Goal: Contribute content: Add original content to the website for others to see

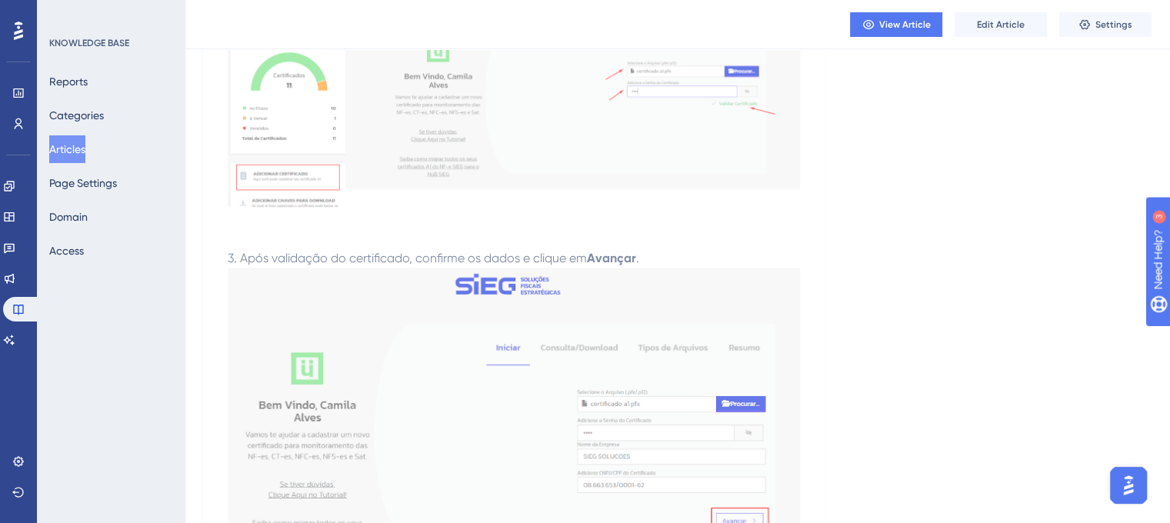
click at [80, 150] on button "Articles" at bounding box center [67, 149] width 36 height 28
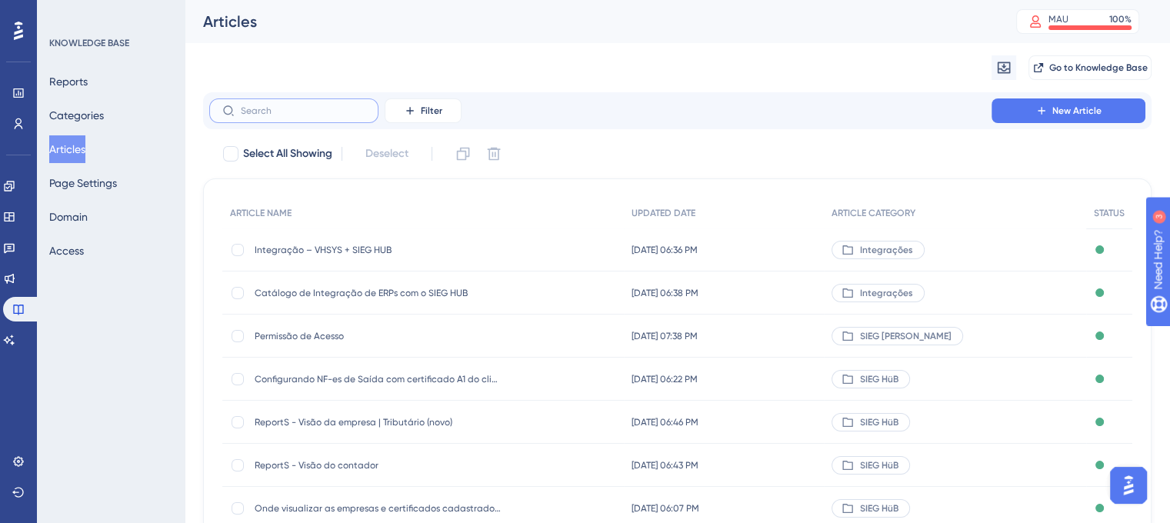
click at [284, 109] on input "text" at bounding box center [303, 110] width 125 height 11
paste input "Adicionando o certificado A1 no IriS"
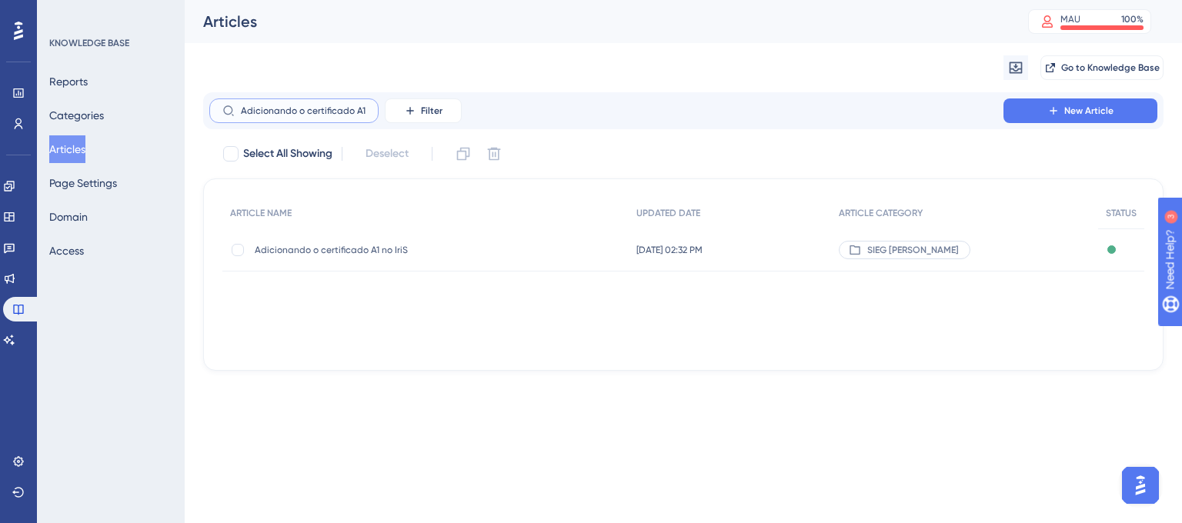
scroll to position [0, 25]
type input "Adicionando o certificado A1 no IriS"
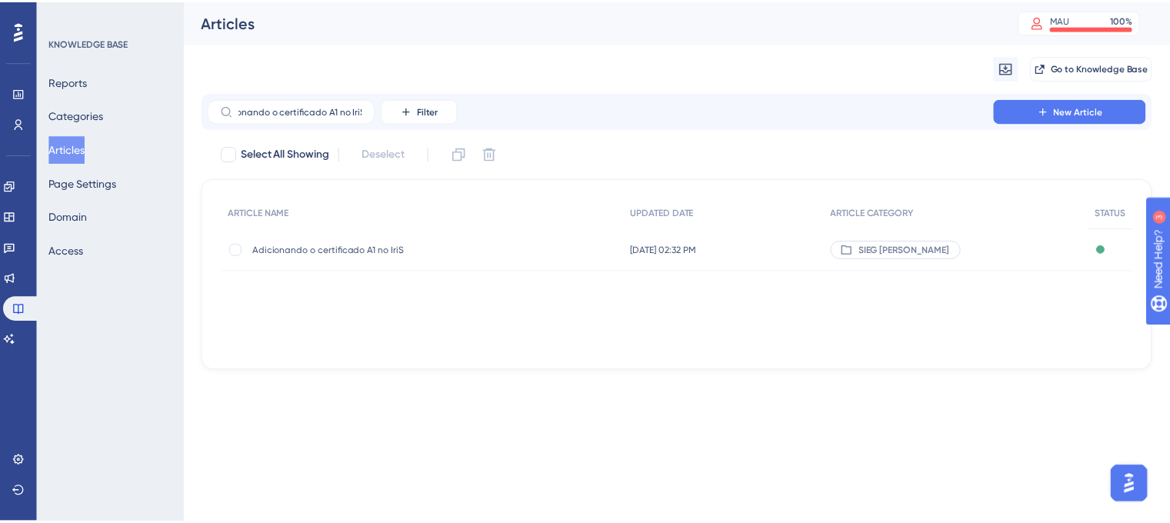
scroll to position [0, 0]
click at [315, 242] on div "Adicionando o certificado A1 no IriS Adicionando o certificado A1 no IriS" at bounding box center [378, 249] width 246 height 43
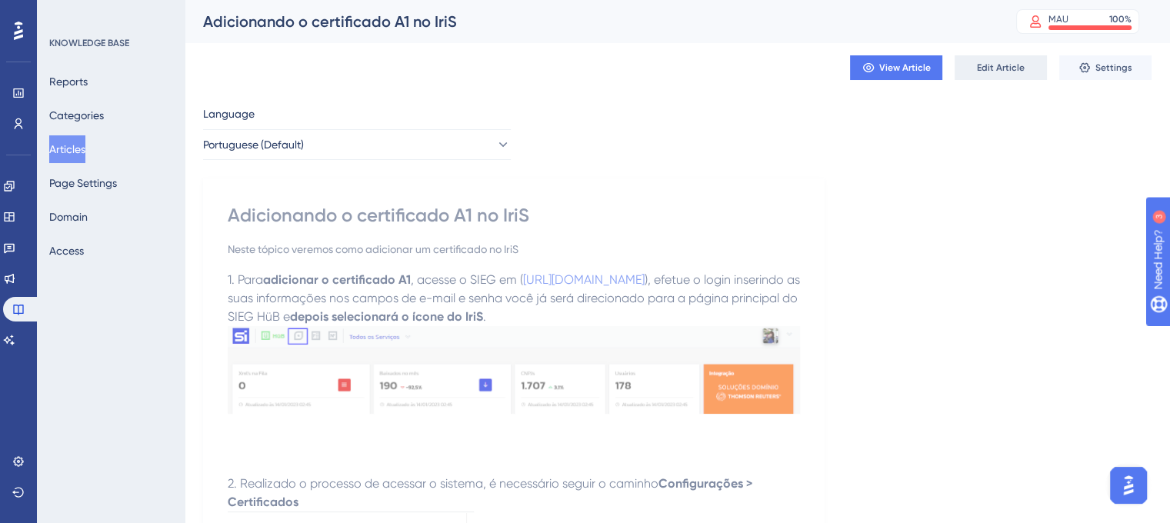
click at [989, 70] on span "Edit Article" at bounding box center [1001, 68] width 48 height 12
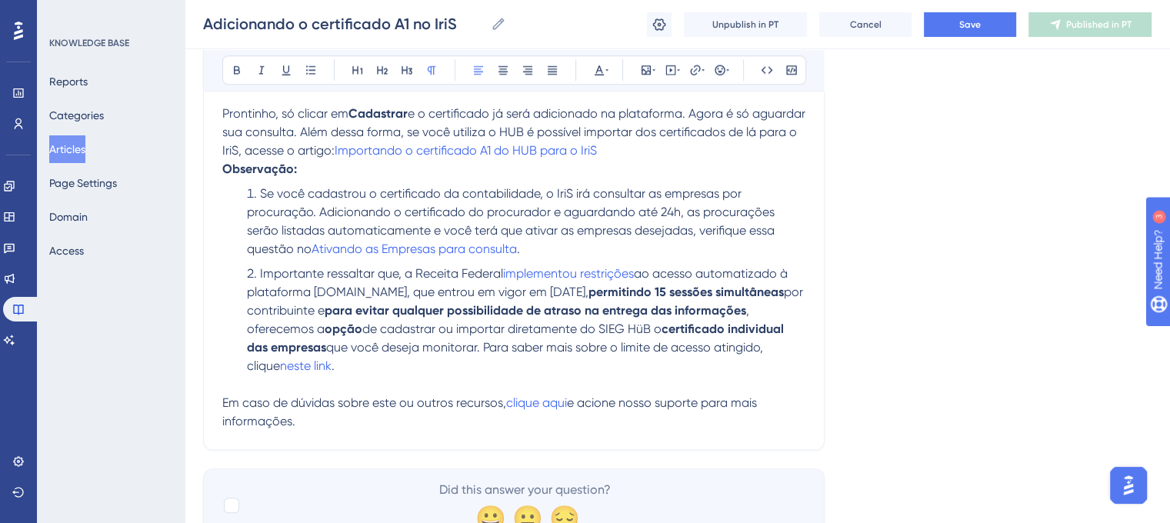
scroll to position [1486, 0]
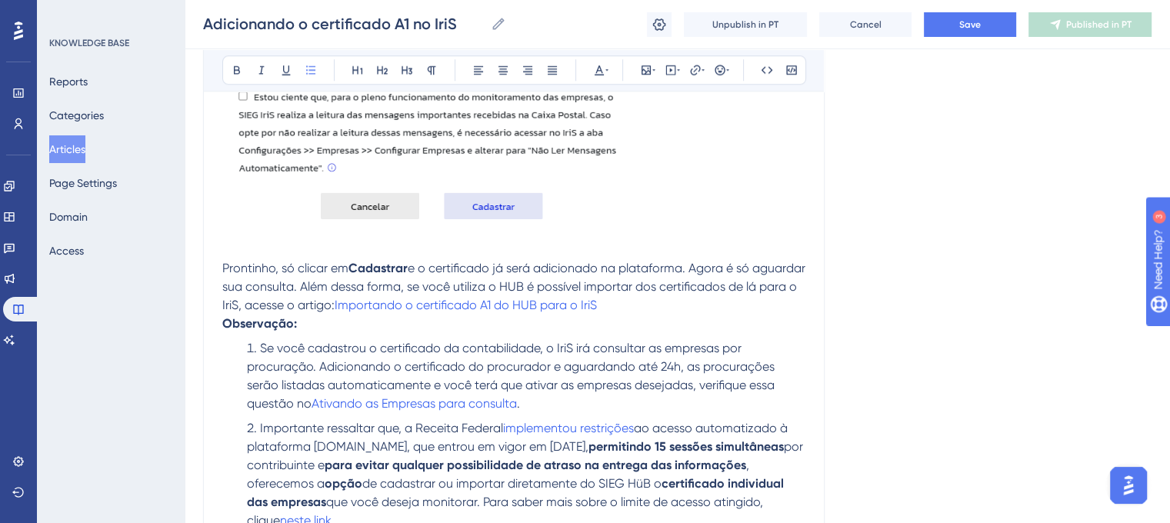
click at [669, 341] on span "Se você cadastrou o certificado da contabilidade, o IriS irá consultar as empre…" at bounding box center [512, 376] width 531 height 70
click at [976, 24] on span "Save" at bounding box center [970, 24] width 22 height 12
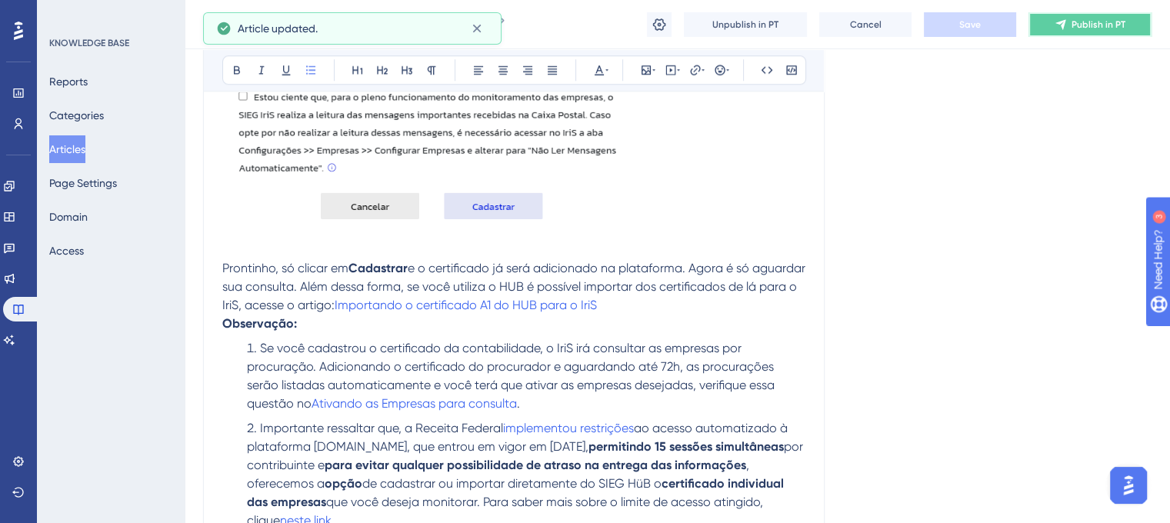
click at [1118, 30] on span "Publish in PT" at bounding box center [1099, 24] width 54 height 12
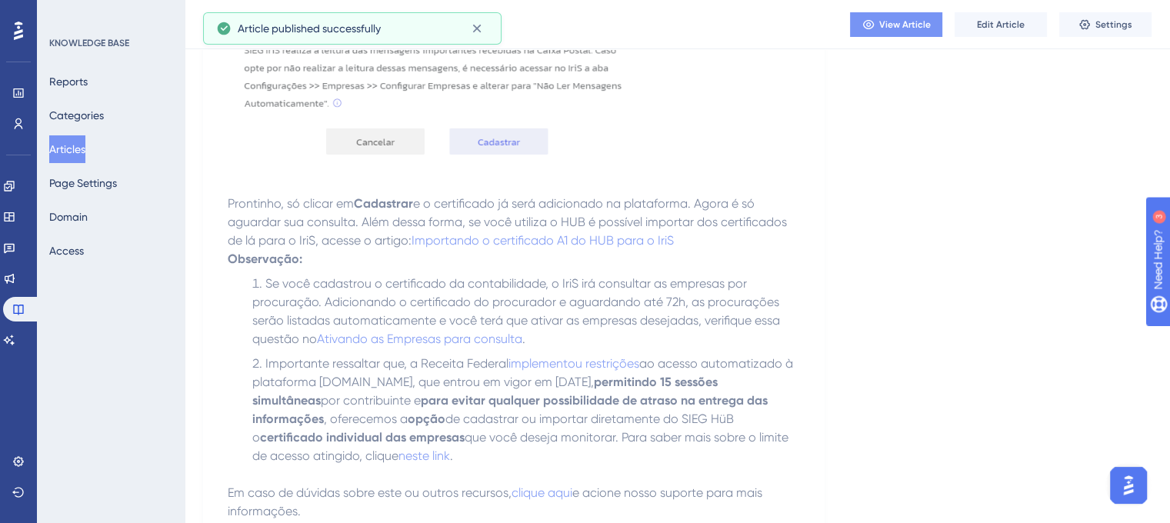
click at [899, 33] on button "View Article" at bounding box center [896, 24] width 92 height 25
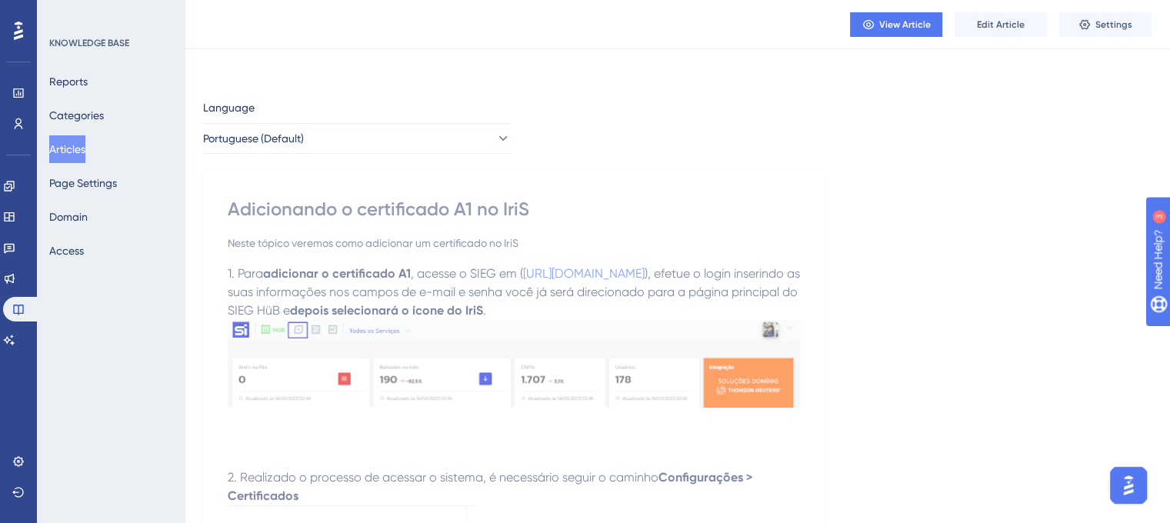
scroll to position [163, 0]
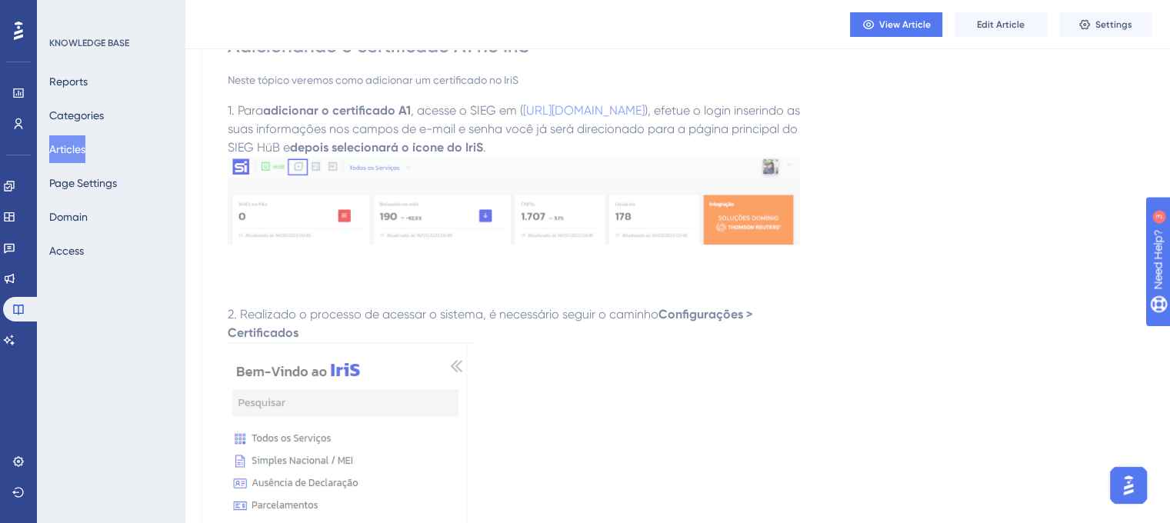
click at [529, 207] on p at bounding box center [514, 231] width 572 height 148
click at [1002, 28] on span "Edit Article" at bounding box center [1001, 24] width 48 height 12
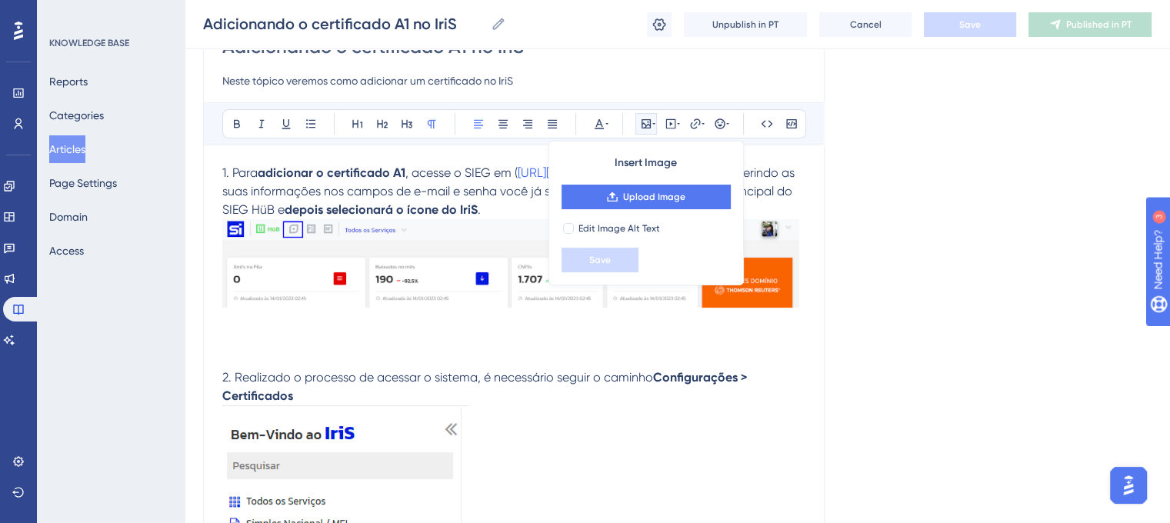
scroll to position [529, 0]
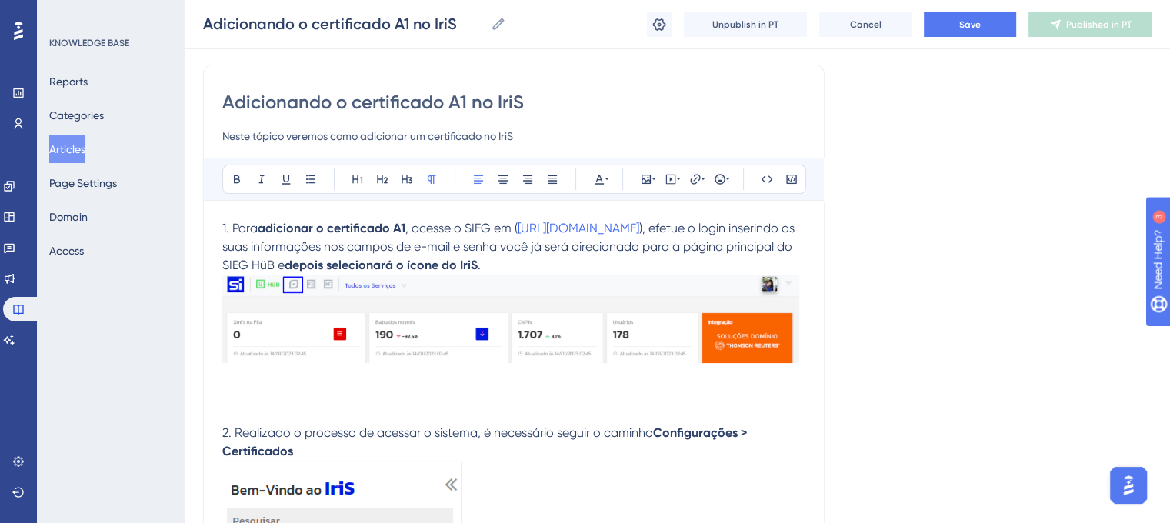
scroll to position [99, 0]
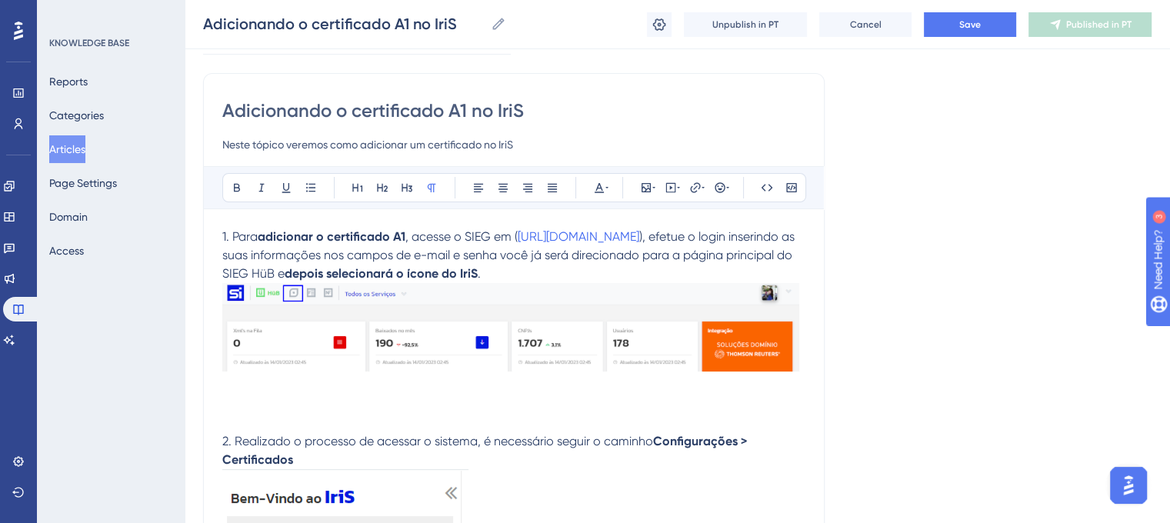
click at [344, 310] on p at bounding box center [513, 357] width 583 height 149
click at [335, 325] on p at bounding box center [513, 357] width 583 height 149
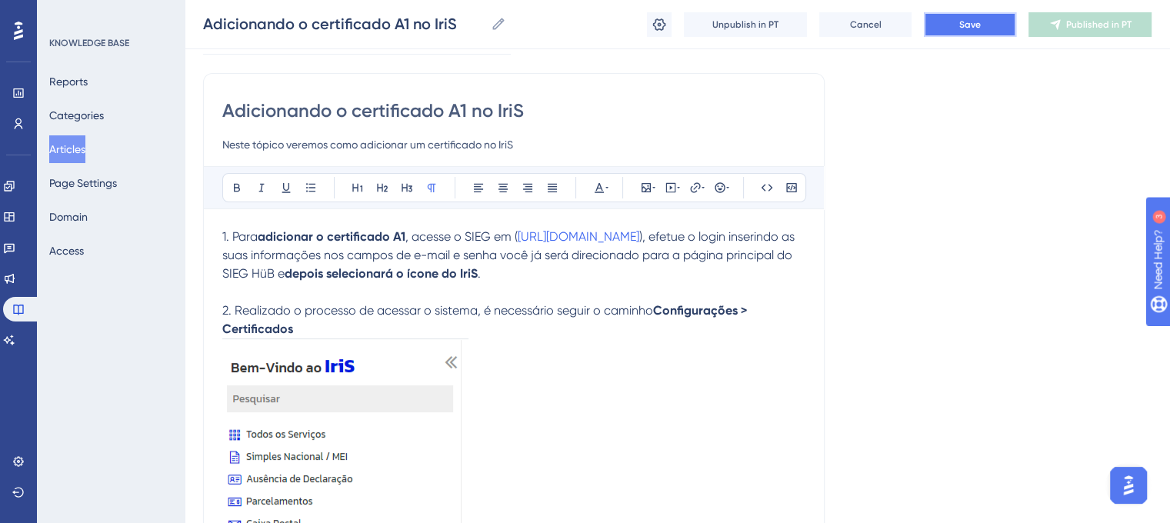
click at [966, 35] on button "Save" at bounding box center [970, 24] width 92 height 25
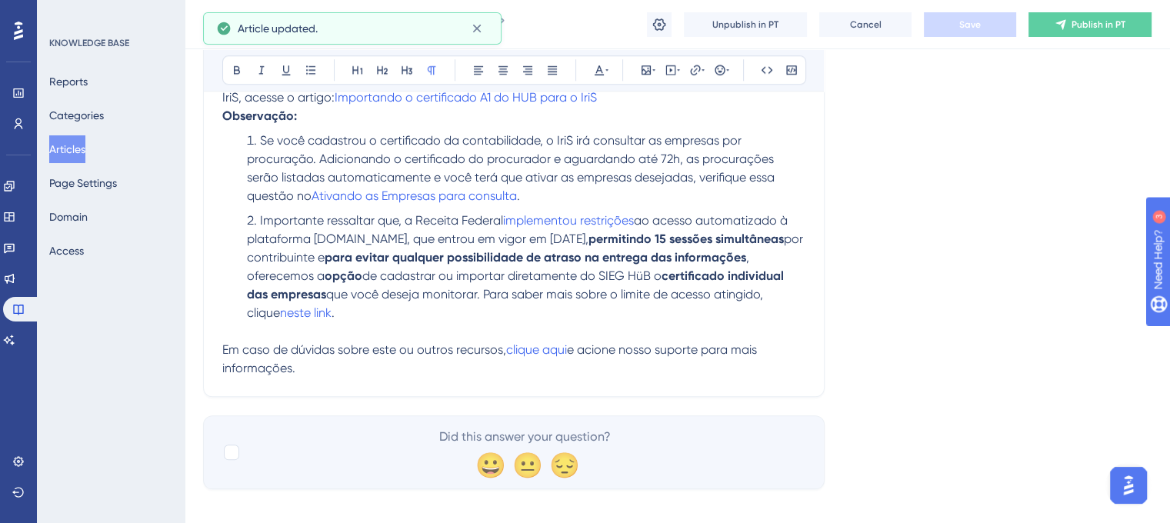
scroll to position [1585, 0]
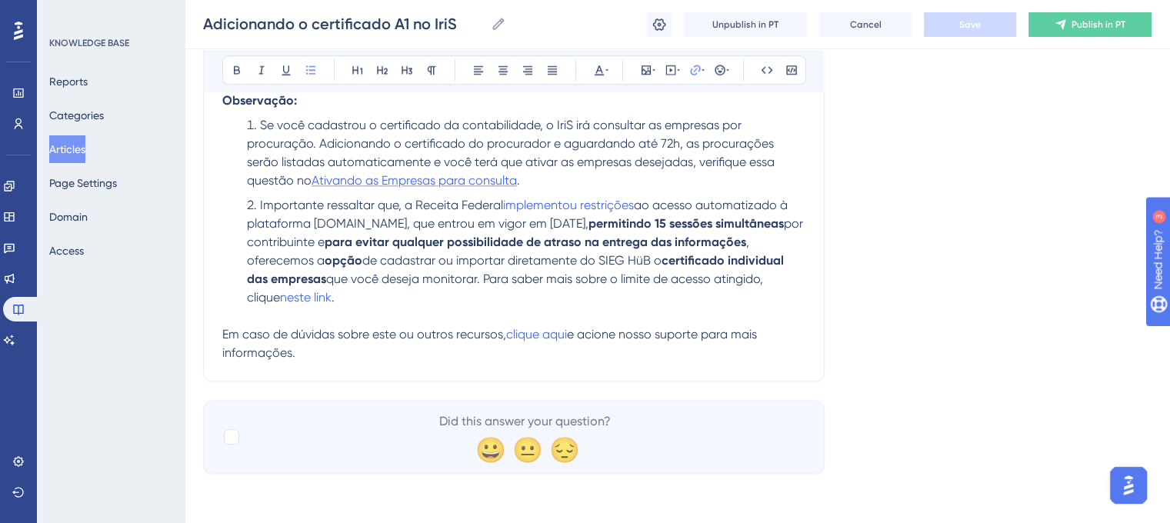
click at [422, 182] on span "Ativando as Empresas para consulta" at bounding box center [414, 180] width 205 height 15
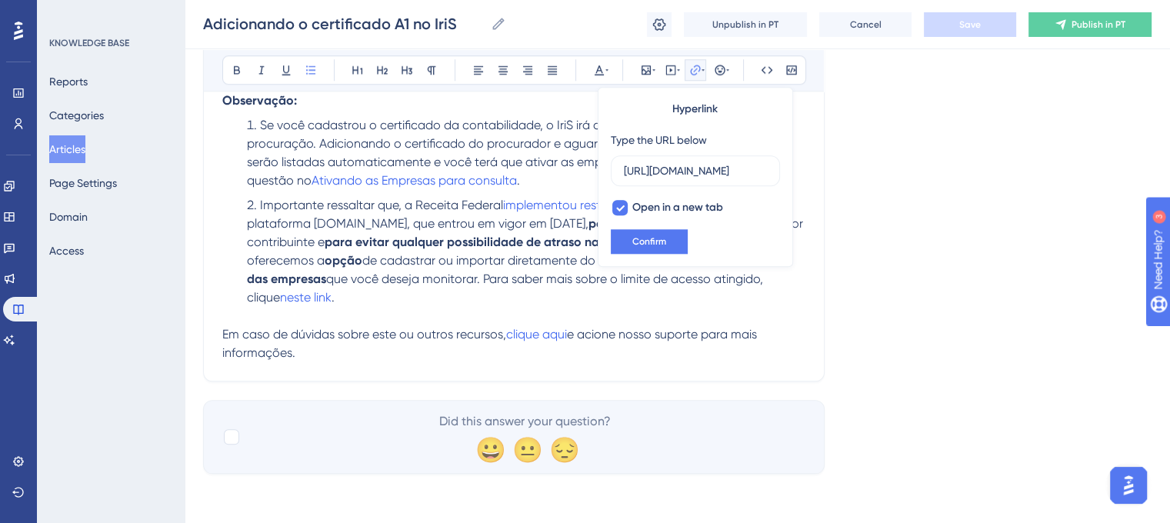
scroll to position [0, 0]
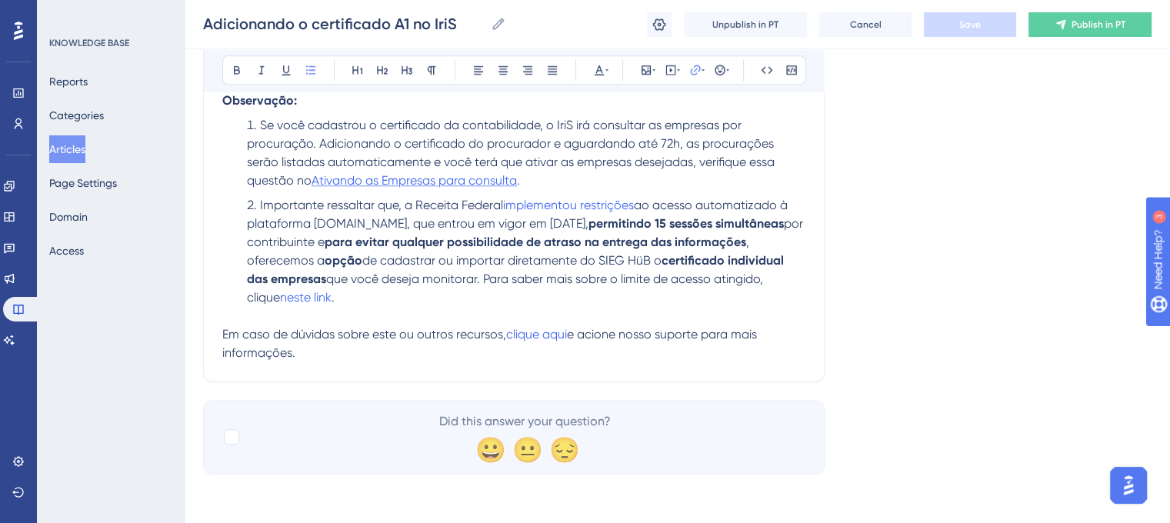
click at [395, 178] on span "Ativando as Empresas para consulta" at bounding box center [414, 180] width 205 height 15
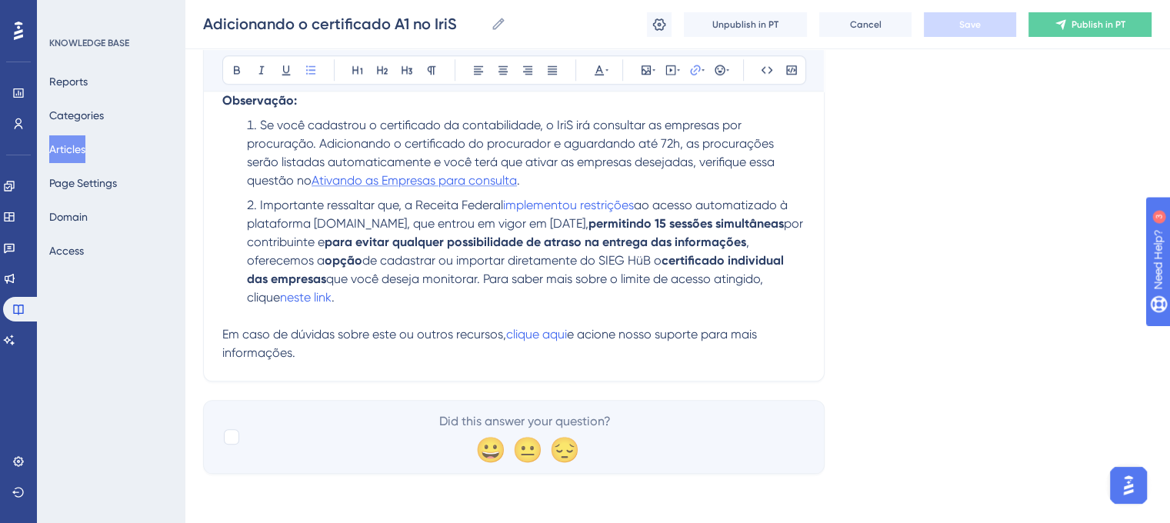
click at [428, 173] on span "Ativando as Empresas para consulta" at bounding box center [414, 180] width 205 height 15
click at [554, 202] on span "implementou restrições" at bounding box center [568, 205] width 131 height 15
click at [646, 185] on li "Se você cadastrou o certificado da contabilidade, o IriS irá consultar as empre…" at bounding box center [523, 153] width 565 height 74
click at [596, 205] on span "implementou restrições" at bounding box center [568, 205] width 131 height 15
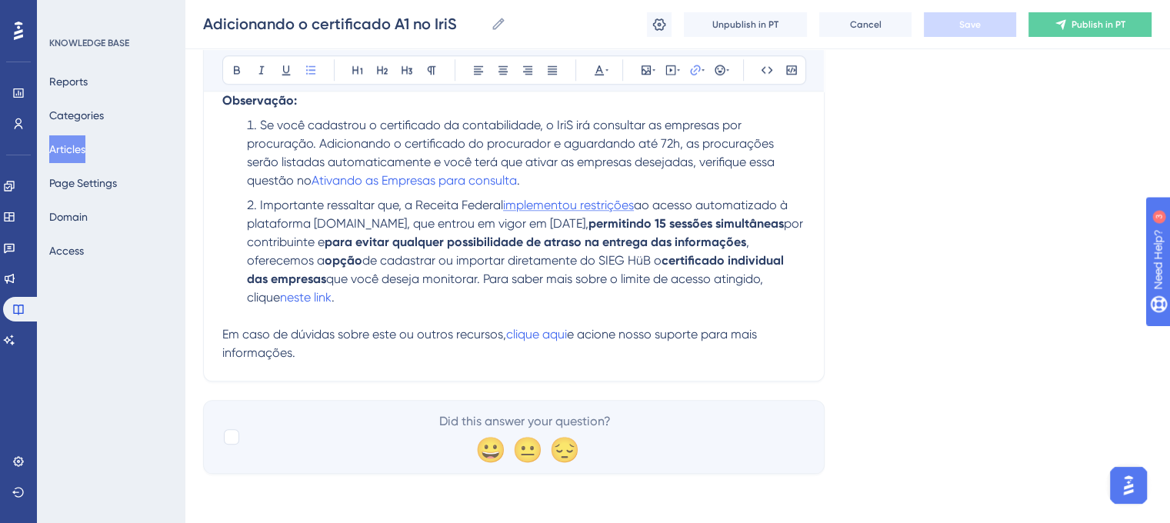
click at [568, 202] on span "implementou restrições" at bounding box center [568, 205] width 131 height 15
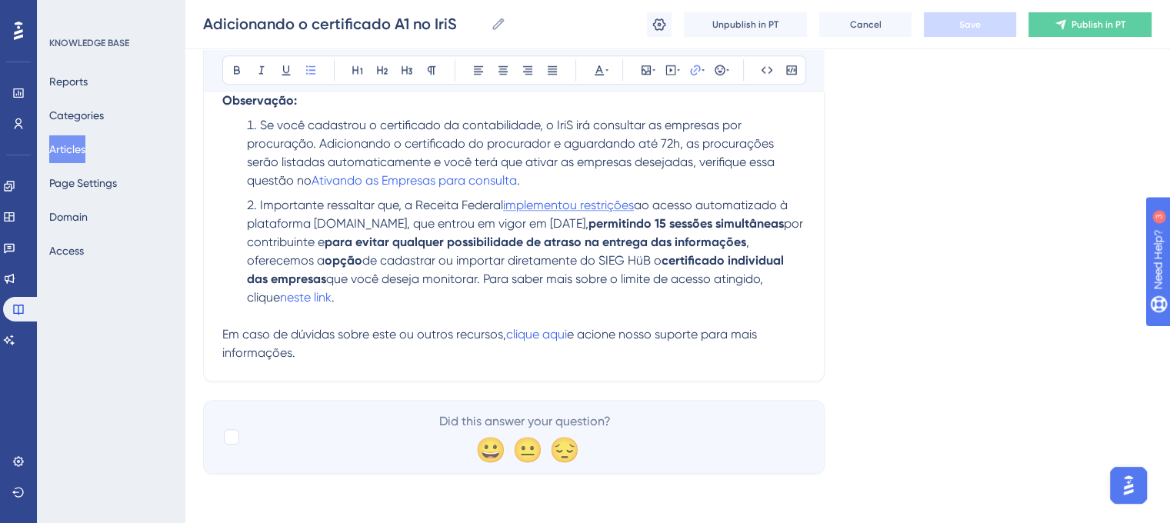
click at [590, 202] on span "implementou restrições" at bounding box center [568, 205] width 131 height 15
click at [0, 0] on lt-div "Fechar" at bounding box center [0, 0] width 0 height 0
click at [532, 199] on span "implementou restrições" at bounding box center [568, 205] width 131 height 15
click at [287, 303] on span "neste link" at bounding box center [306, 297] width 52 height 15
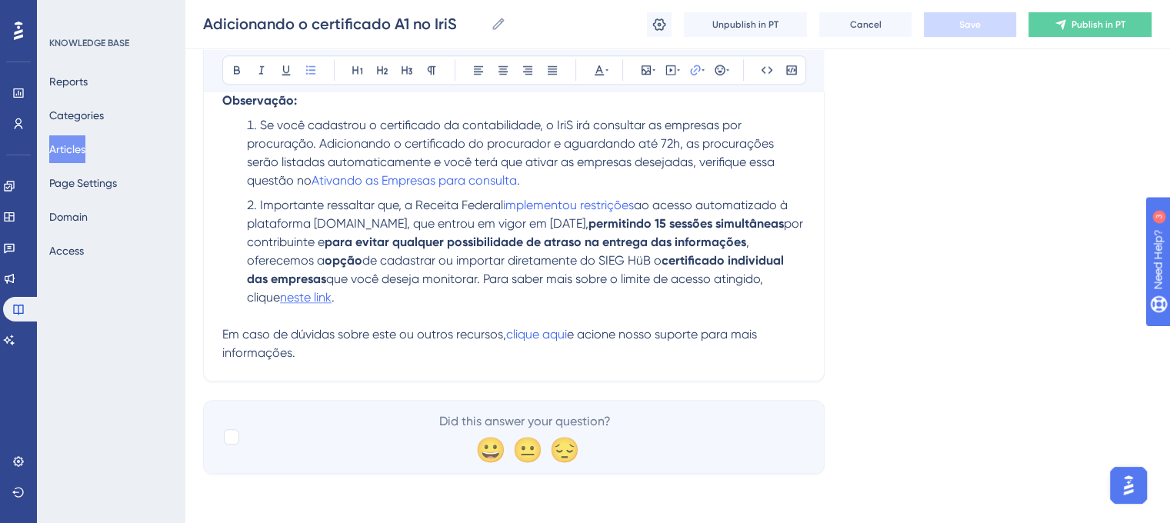
click at [283, 295] on span "neste link" at bounding box center [306, 297] width 52 height 15
click at [535, 335] on span "clique aqui" at bounding box center [536, 334] width 61 height 15
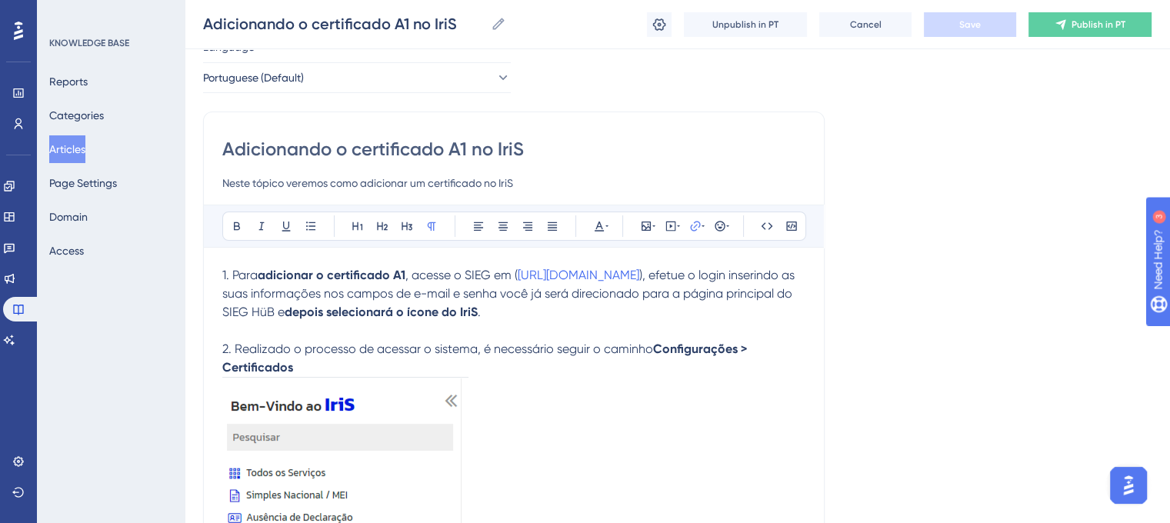
scroll to position [24, 0]
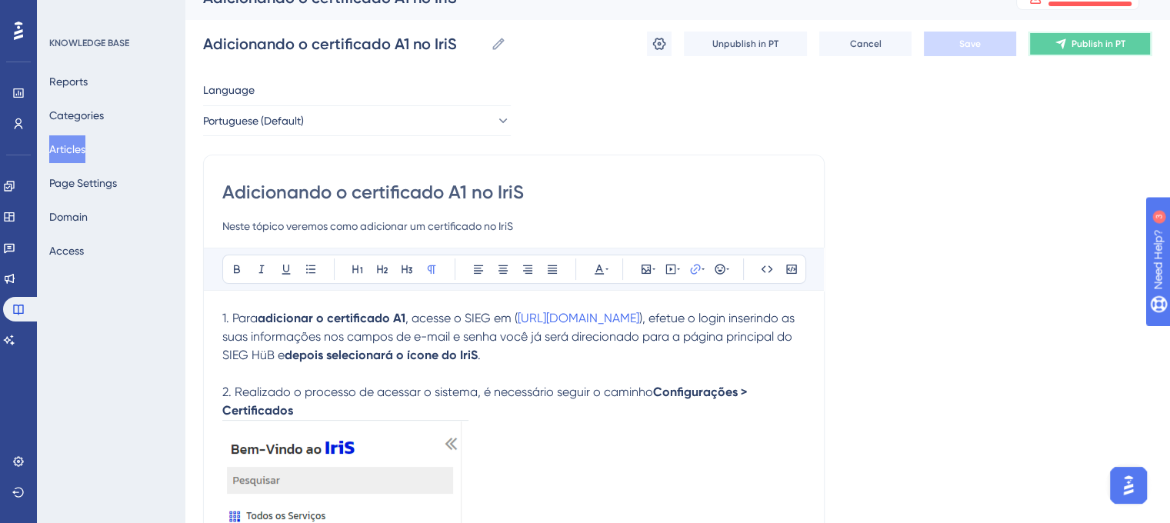
click at [1107, 42] on span "Publish in PT" at bounding box center [1099, 44] width 54 height 12
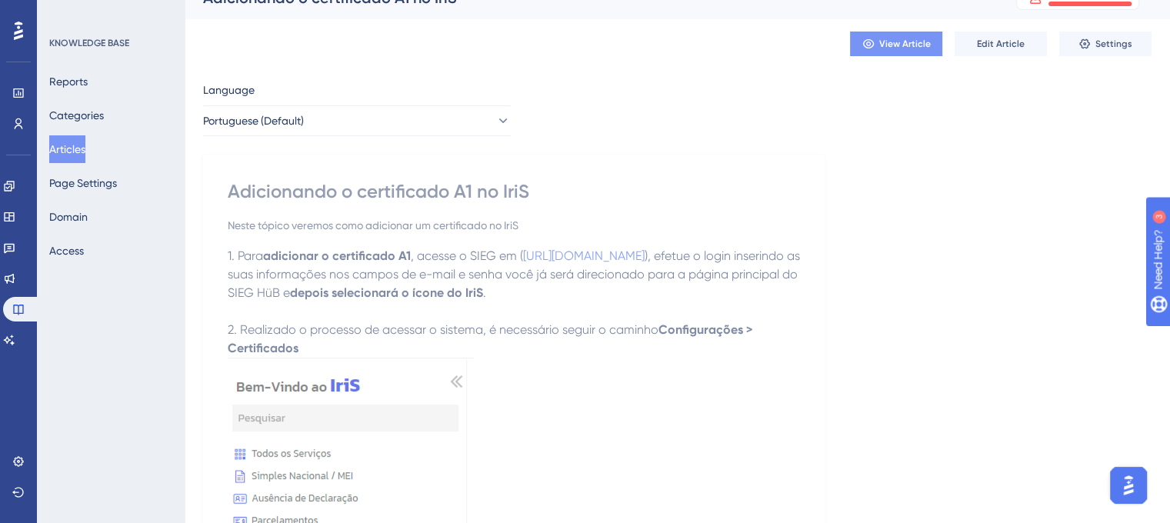
click at [879, 43] on span "View Article" at bounding box center [905, 44] width 52 height 12
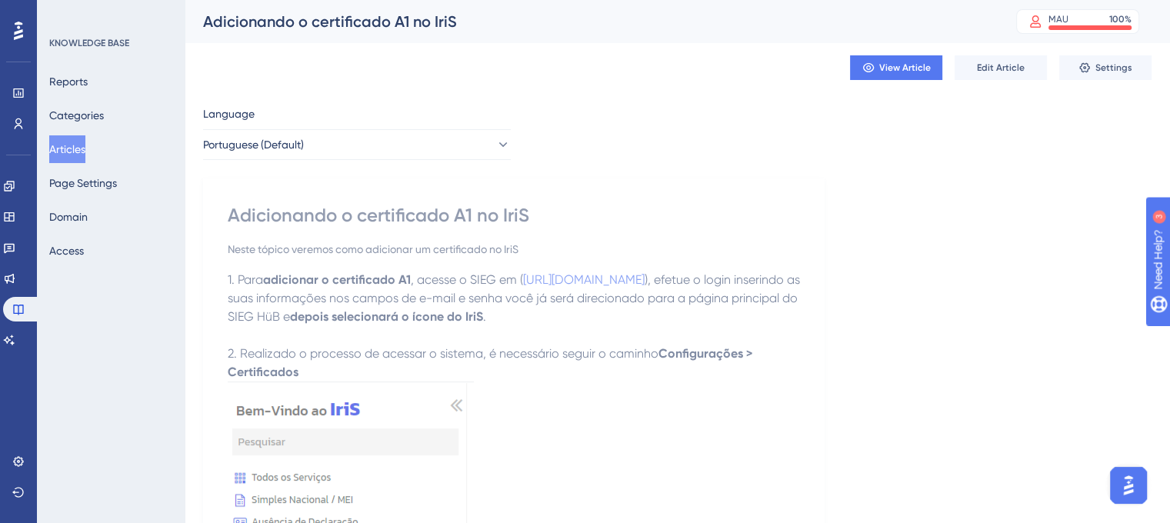
click at [71, 159] on button "Articles" at bounding box center [67, 149] width 36 height 28
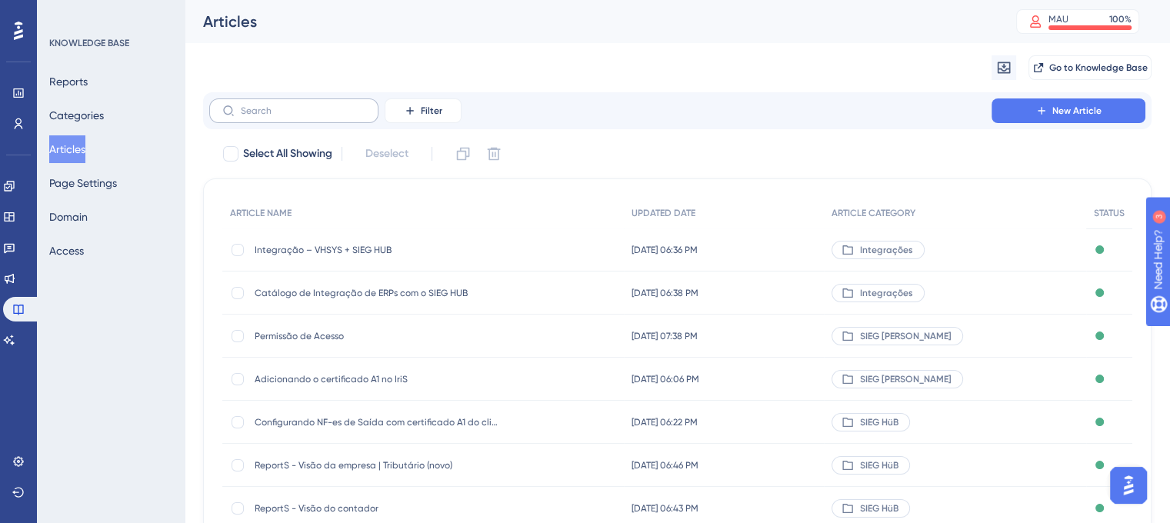
click at [265, 119] on label at bounding box center [293, 110] width 169 height 25
click at [265, 116] on input "text" at bounding box center [303, 110] width 125 height 11
paste input "Prazos de Atualização do IriS"
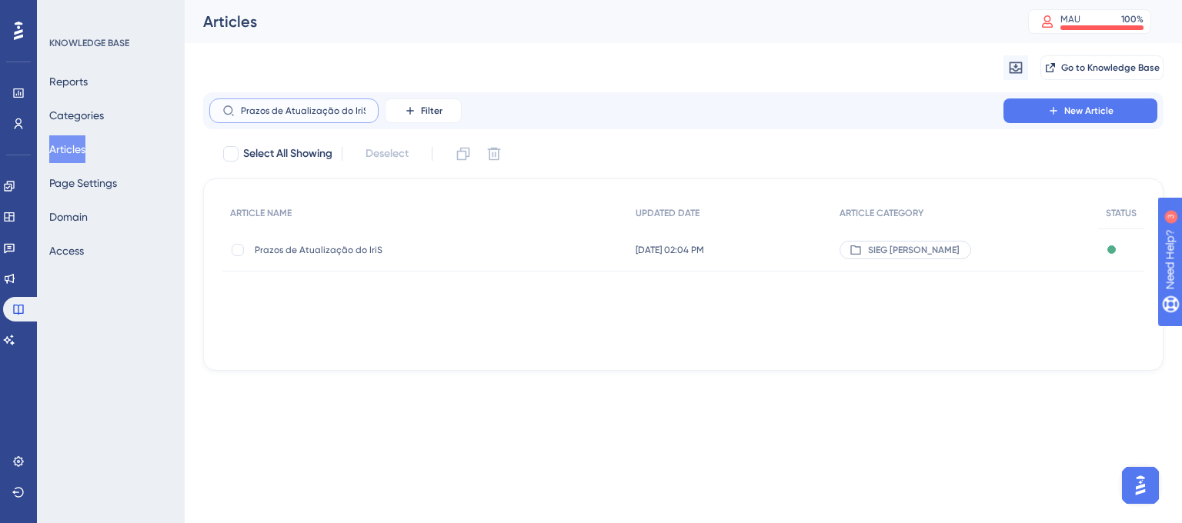
type input "Prazos de Atualização do IriS"
click at [316, 253] on span "Prazos de Atualização do IriS" at bounding box center [378, 250] width 246 height 12
